Goal: Task Accomplishment & Management: Use online tool/utility

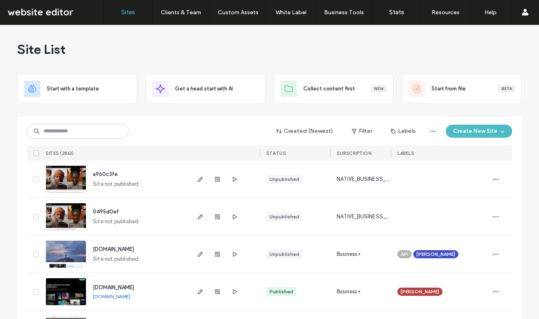
click at [97, 129] on input at bounding box center [78, 131] width 102 height 15
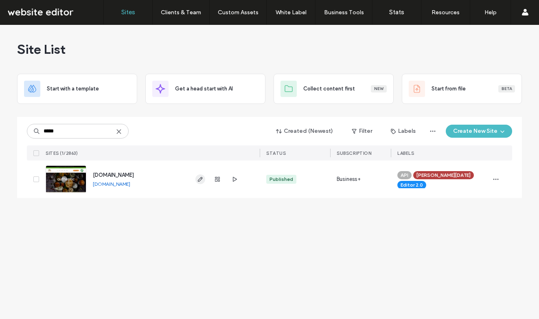
type input "*****"
click at [204, 176] on span "button" at bounding box center [200, 179] width 10 height 10
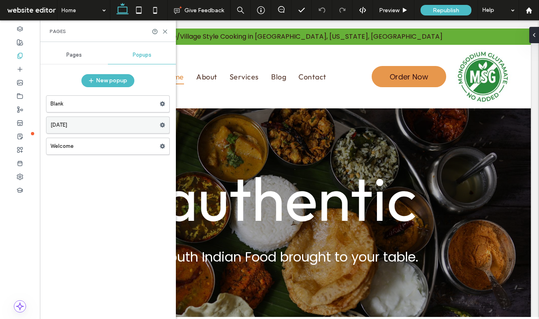
click at [83, 123] on label "DIWALI" at bounding box center [104, 125] width 109 height 16
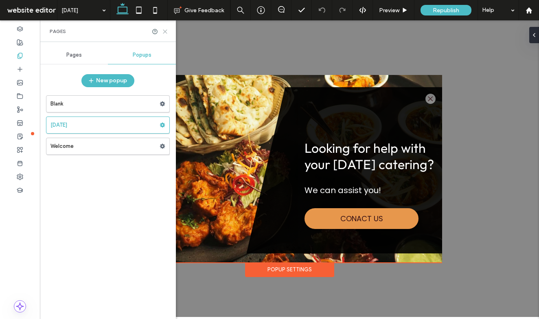
click at [166, 31] on use at bounding box center [165, 32] width 4 height 4
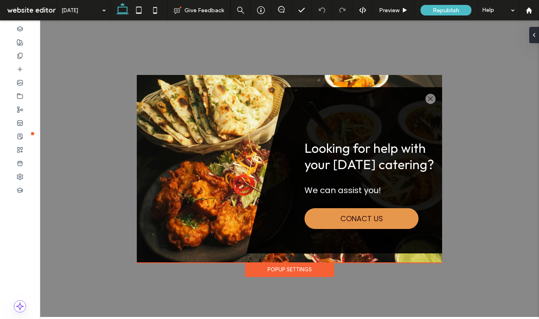
click at [276, 269] on div "Popup Settings" at bounding box center [289, 269] width 89 height 15
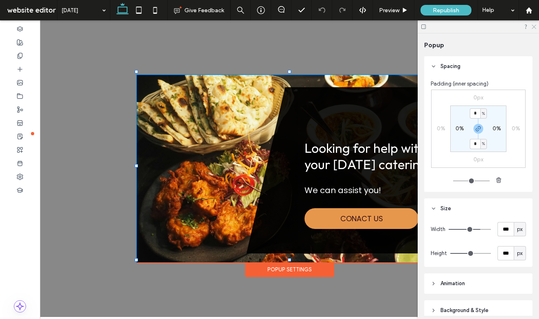
click at [533, 26] on use at bounding box center [533, 27] width 4 height 4
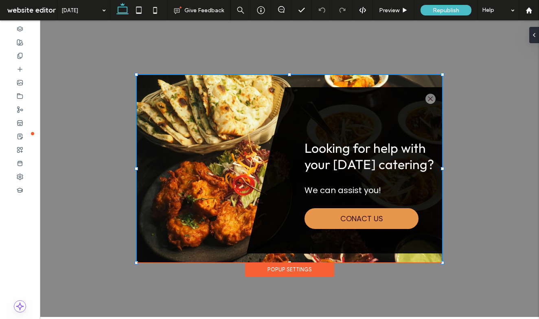
drag, startPoint x: 528, startPoint y: 39, endPoint x: 572, endPoint y: 57, distance: 47.5
click at [528, 39] on div ".st0-1091118977{fill-rule:evenodd;clip-rule:evenodd;} Looking for help with you…" at bounding box center [289, 168] width 499 height 296
drag, startPoint x: 489, startPoint y: 18, endPoint x: 532, endPoint y: 37, distance: 46.7
click at [532, 37] on icon at bounding box center [530, 35] width 7 height 7
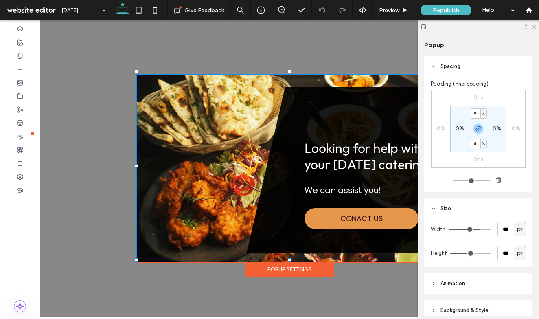
click at [531, 25] on icon at bounding box center [533, 26] width 5 height 5
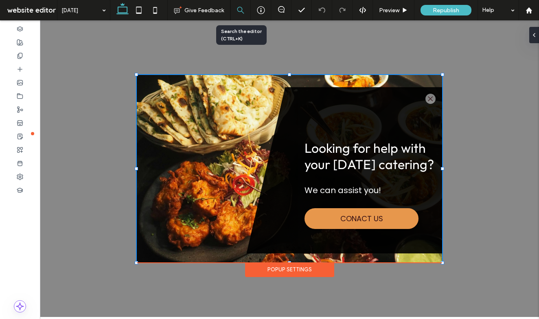
click at [240, 13] on icon at bounding box center [240, 10] width 7 height 7
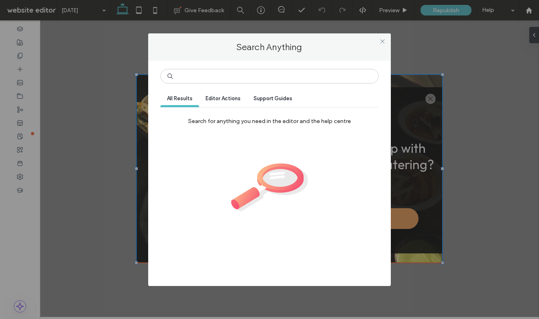
click at [230, 95] on div "Editor Actions" at bounding box center [223, 99] width 48 height 15
drag, startPoint x: 173, startPoint y: 99, endPoint x: 177, endPoint y: 99, distance: 4.5
click at [172, 99] on span "All Results" at bounding box center [180, 98] width 26 height 6
click at [70, 141] on div "Search Anything All Results Editor Actions Support Guides Search for anything y…" at bounding box center [269, 159] width 539 height 319
click at [381, 43] on icon at bounding box center [382, 41] width 6 height 6
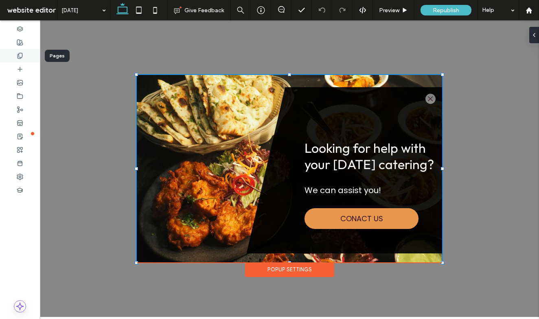
click at [22, 54] on icon at bounding box center [20, 55] width 7 height 7
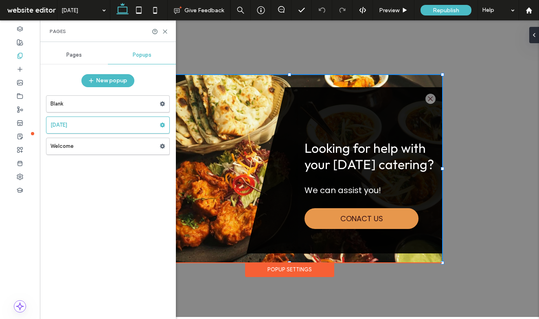
click at [61, 54] on div "Pages" at bounding box center [74, 55] width 68 height 18
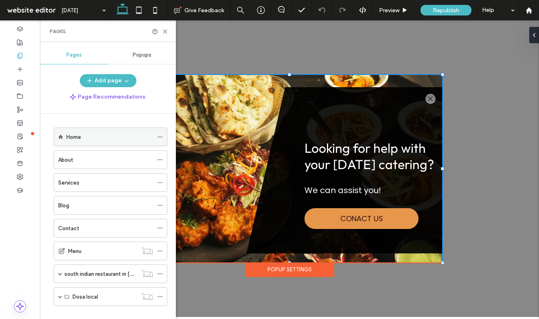
click at [158, 136] on icon at bounding box center [160, 137] width 6 height 6
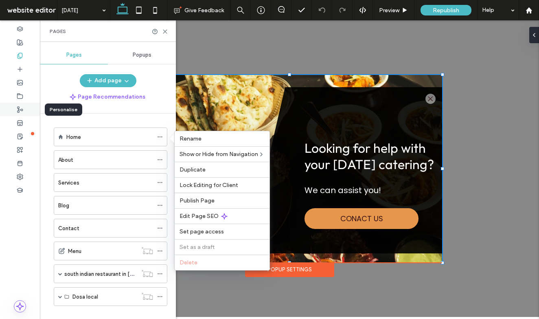
click at [20, 108] on icon at bounding box center [20, 109] width 7 height 7
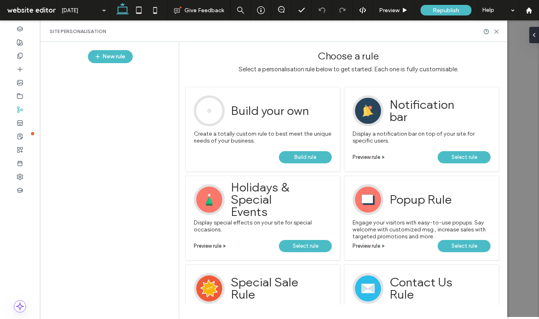
click at [312, 153] on span "Build rule" at bounding box center [305, 157] width 22 height 12
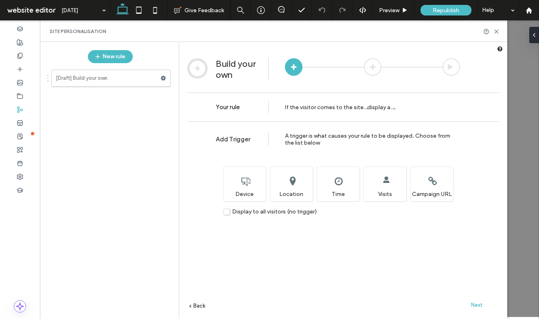
click at [227, 212] on label "Display to all visitors (no trigger)" at bounding box center [269, 211] width 93 height 7
click at [491, 32] on div at bounding box center [491, 31] width 16 height 6
